Goal: Information Seeking & Learning: Learn about a topic

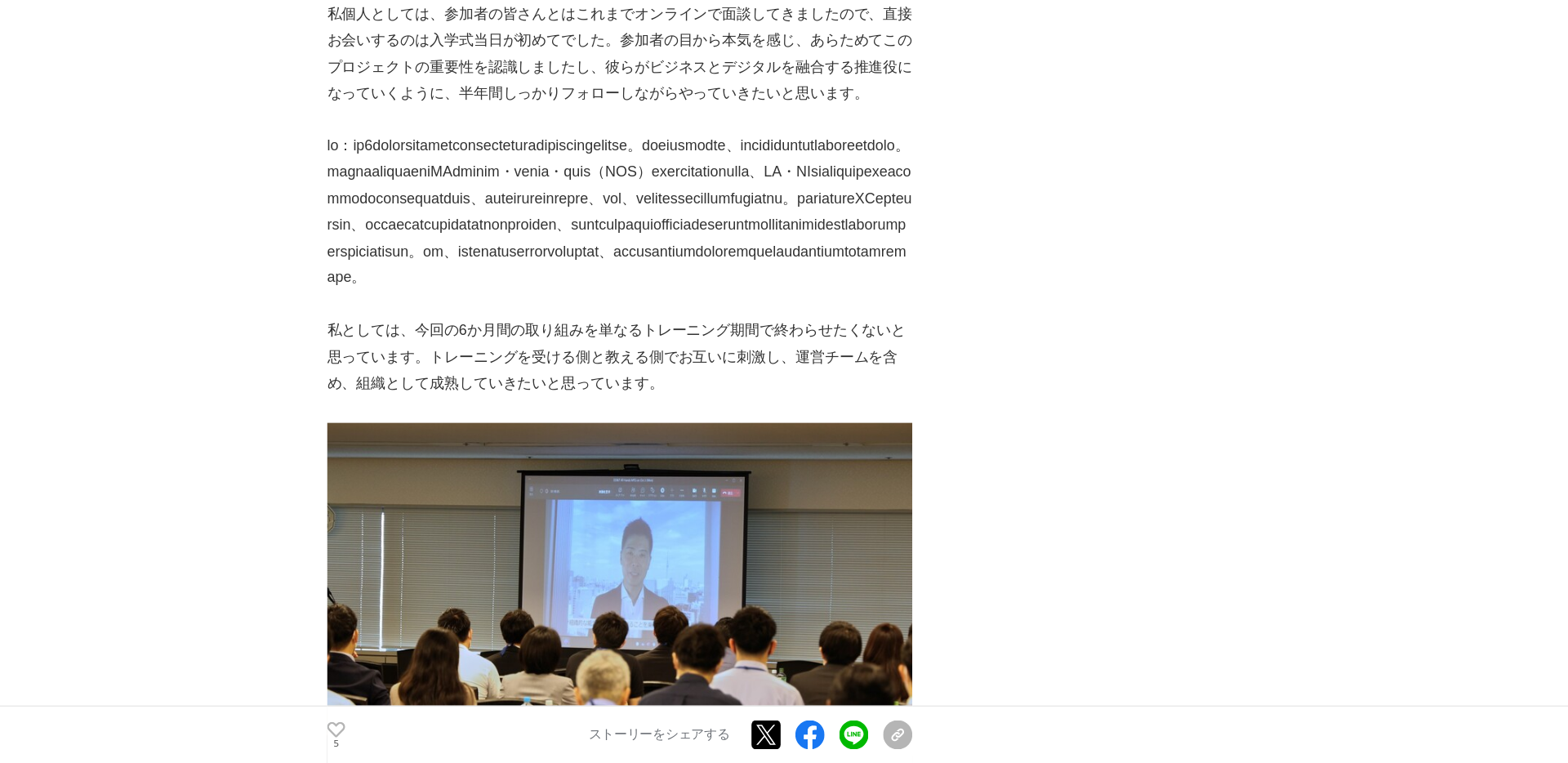
scroll to position [5996, 0]
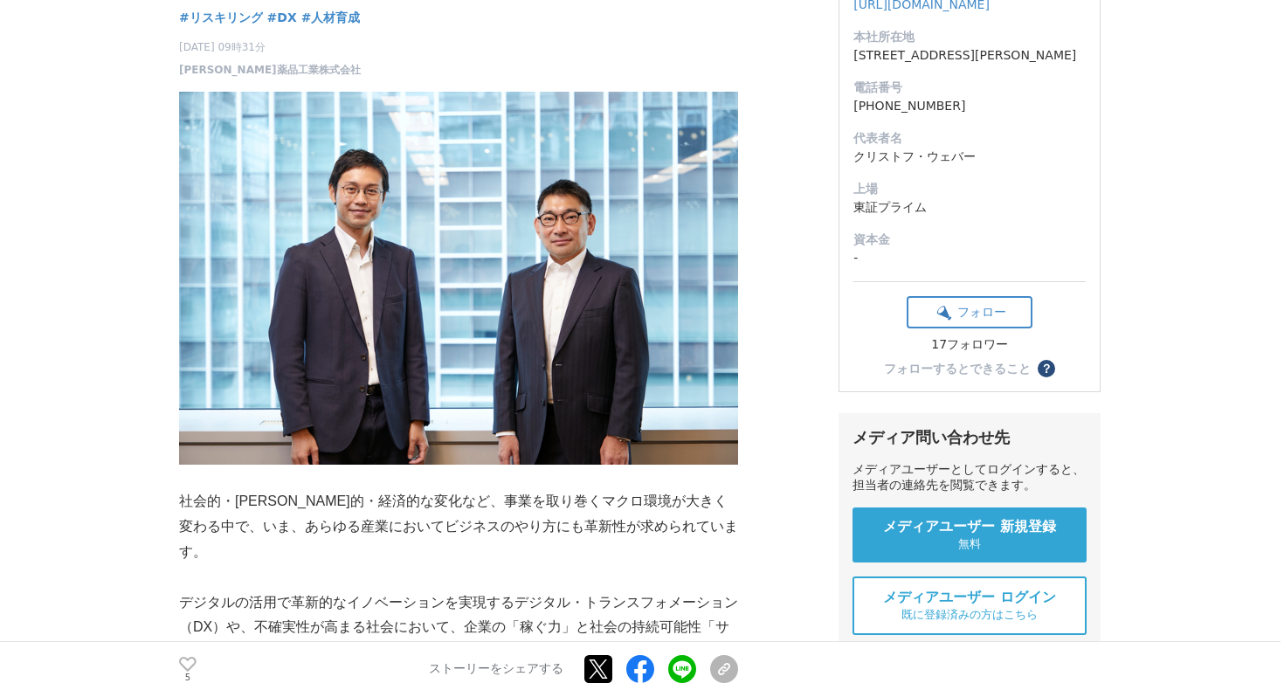
scroll to position [266, 0]
